Goal: Transaction & Acquisition: Purchase product/service

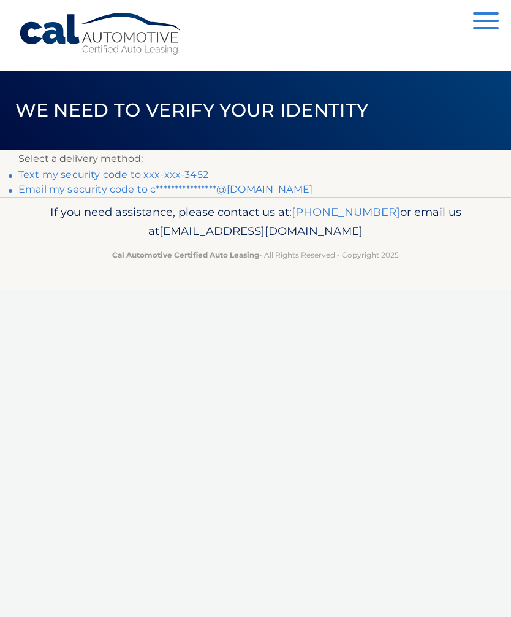
click at [201, 169] on link "Text my security code to xxx-xxx-3452" at bounding box center [113, 175] width 190 height 12
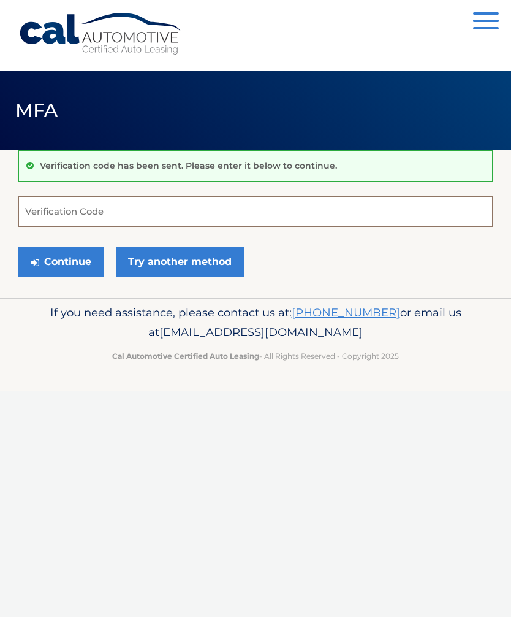
click at [136, 210] on input "Verification Code" at bounding box center [255, 211] width 475 height 31
type input "475494"
click at [67, 261] on button "Continue" at bounding box center [60, 261] width 85 height 31
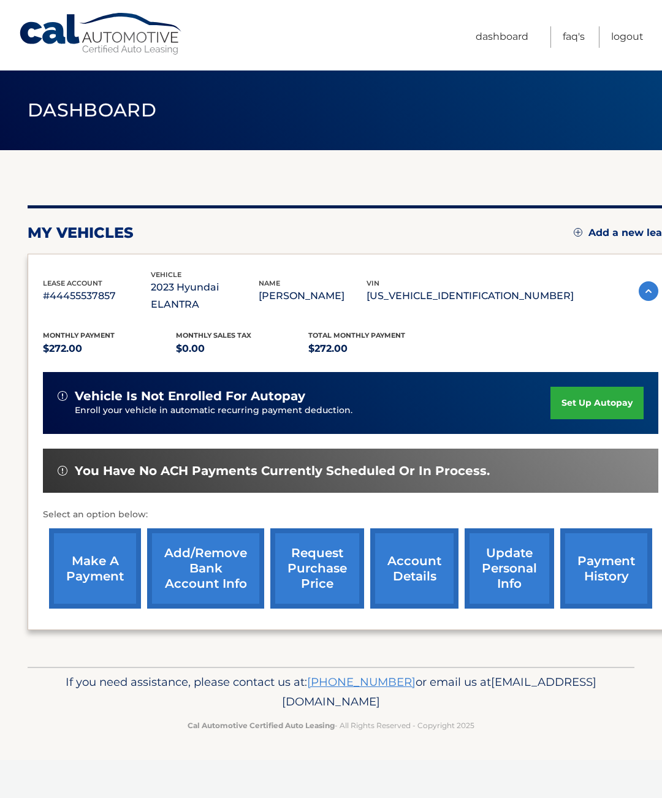
click at [605, 555] on link "payment history" at bounding box center [606, 569] width 92 height 80
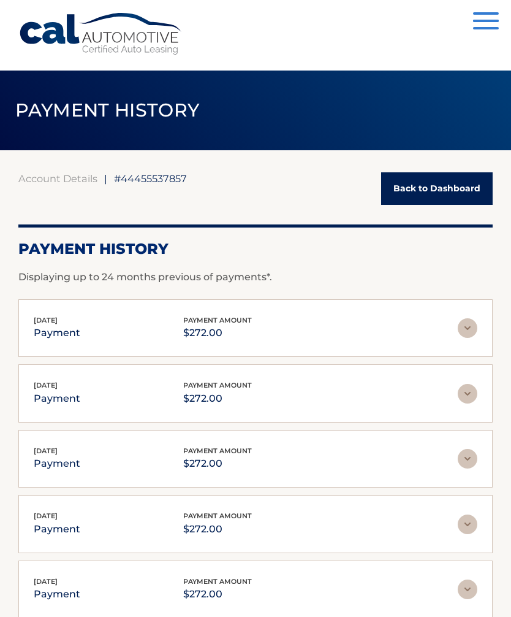
click at [446, 189] on link "Back to Dashboard" at bounding box center [437, 188] width 112 height 32
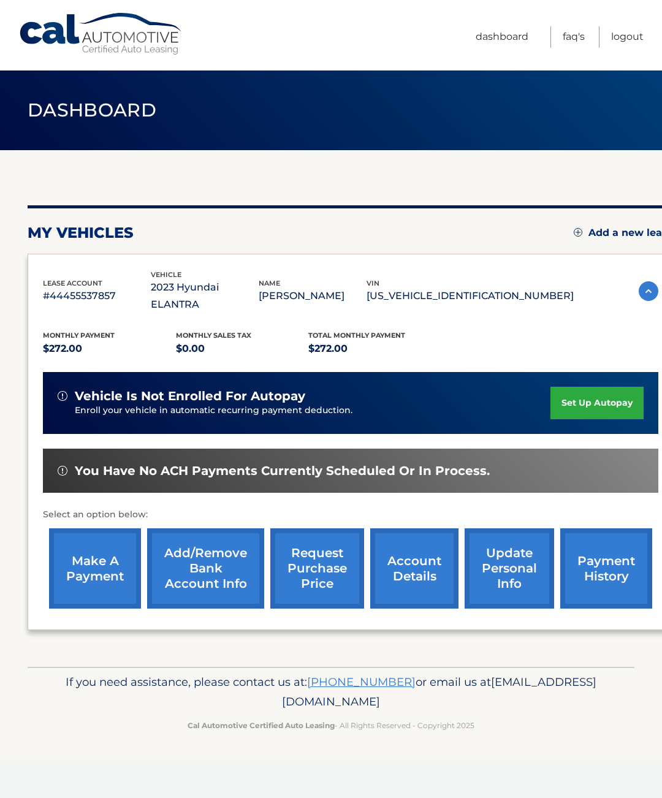
click at [82, 541] on link "make a payment" at bounding box center [95, 569] width 92 height 80
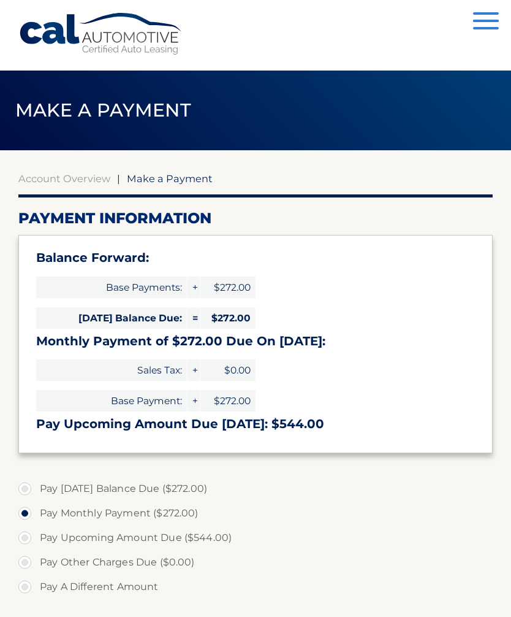
select select "MzJlODkwYWItZjI4MS00YzEzLTg4ZmYtMjg1NjJkM2U2MjA3"
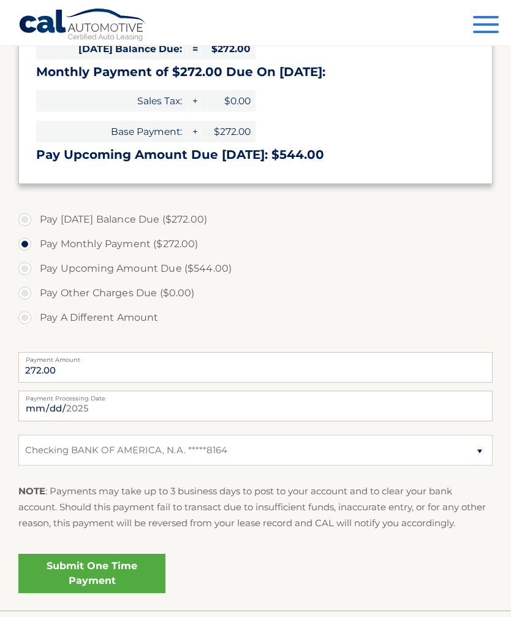
scroll to position [312, 0]
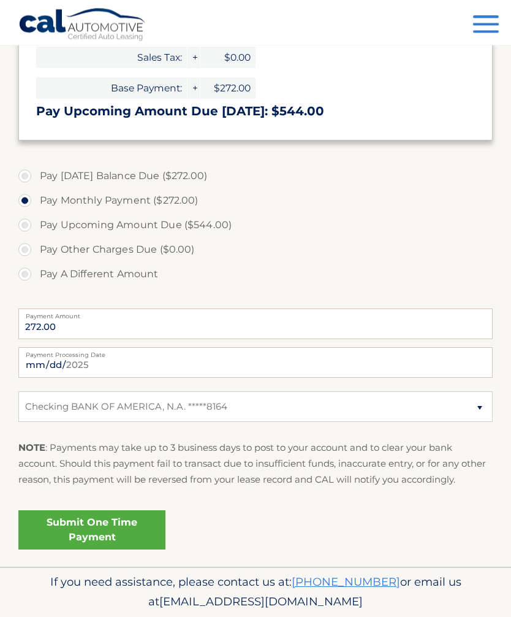
click at [114, 528] on link "Submit One Time Payment" at bounding box center [91, 530] width 147 height 39
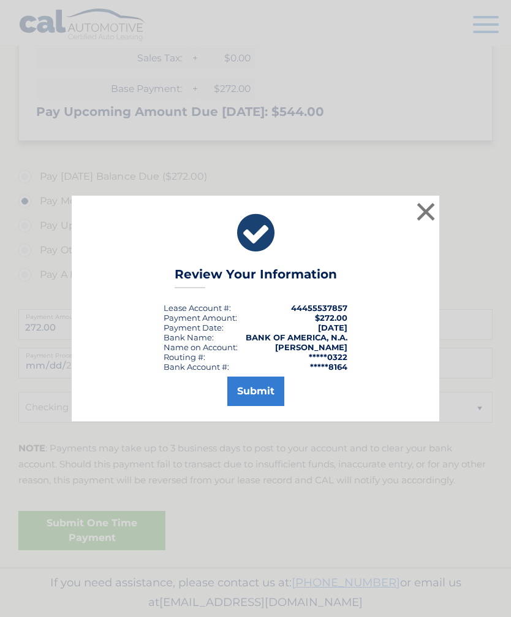
click at [262, 406] on button "Submit" at bounding box center [255, 390] width 57 height 29
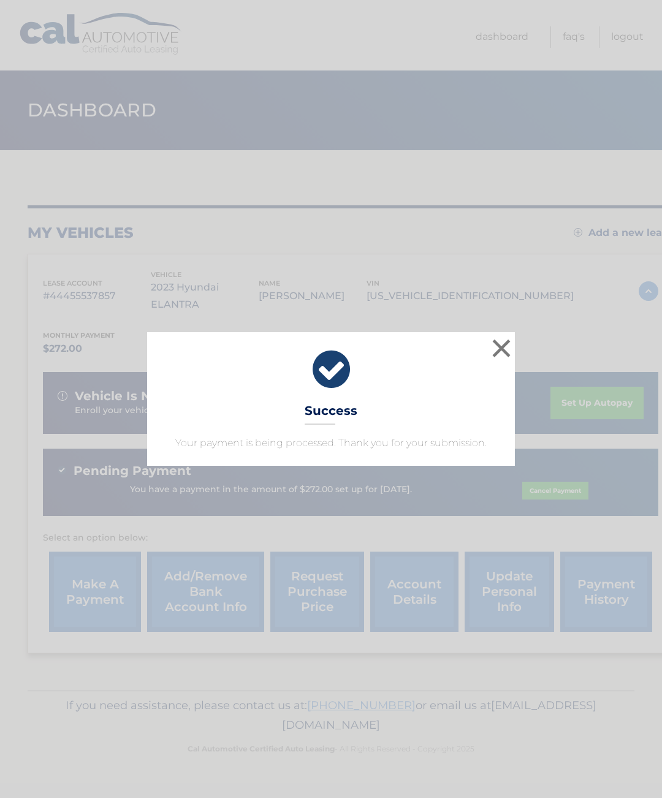
click at [500, 349] on button "×" at bounding box center [501, 348] width 25 height 25
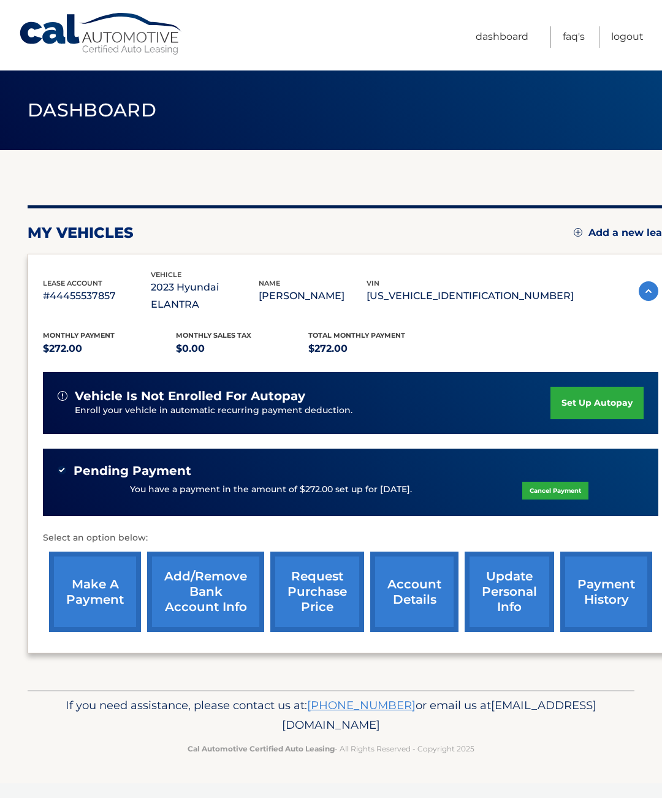
click at [627, 40] on link "Logout" at bounding box center [627, 36] width 32 height 21
